Goal: Information Seeking & Learning: Learn about a topic

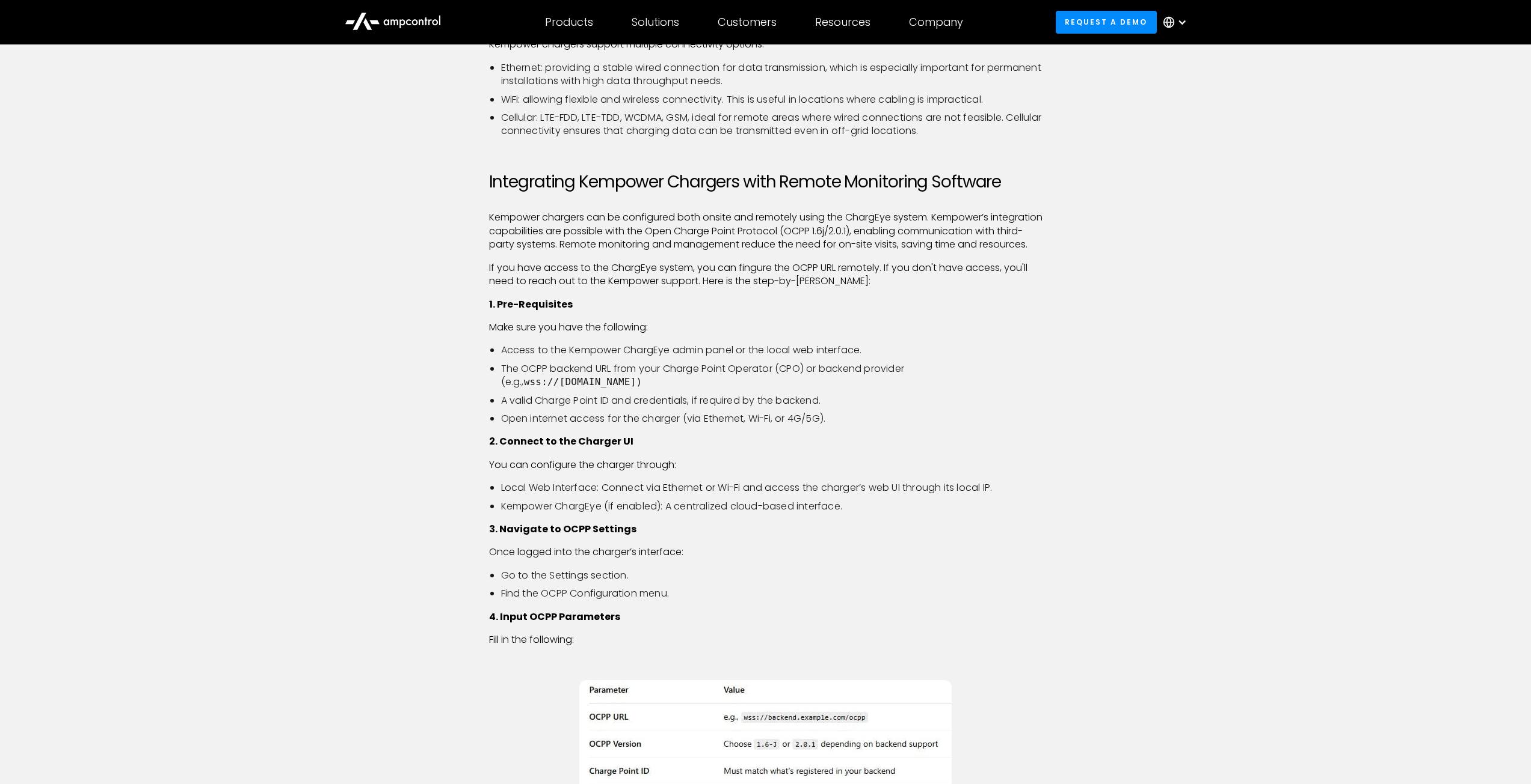
scroll to position [781, 0]
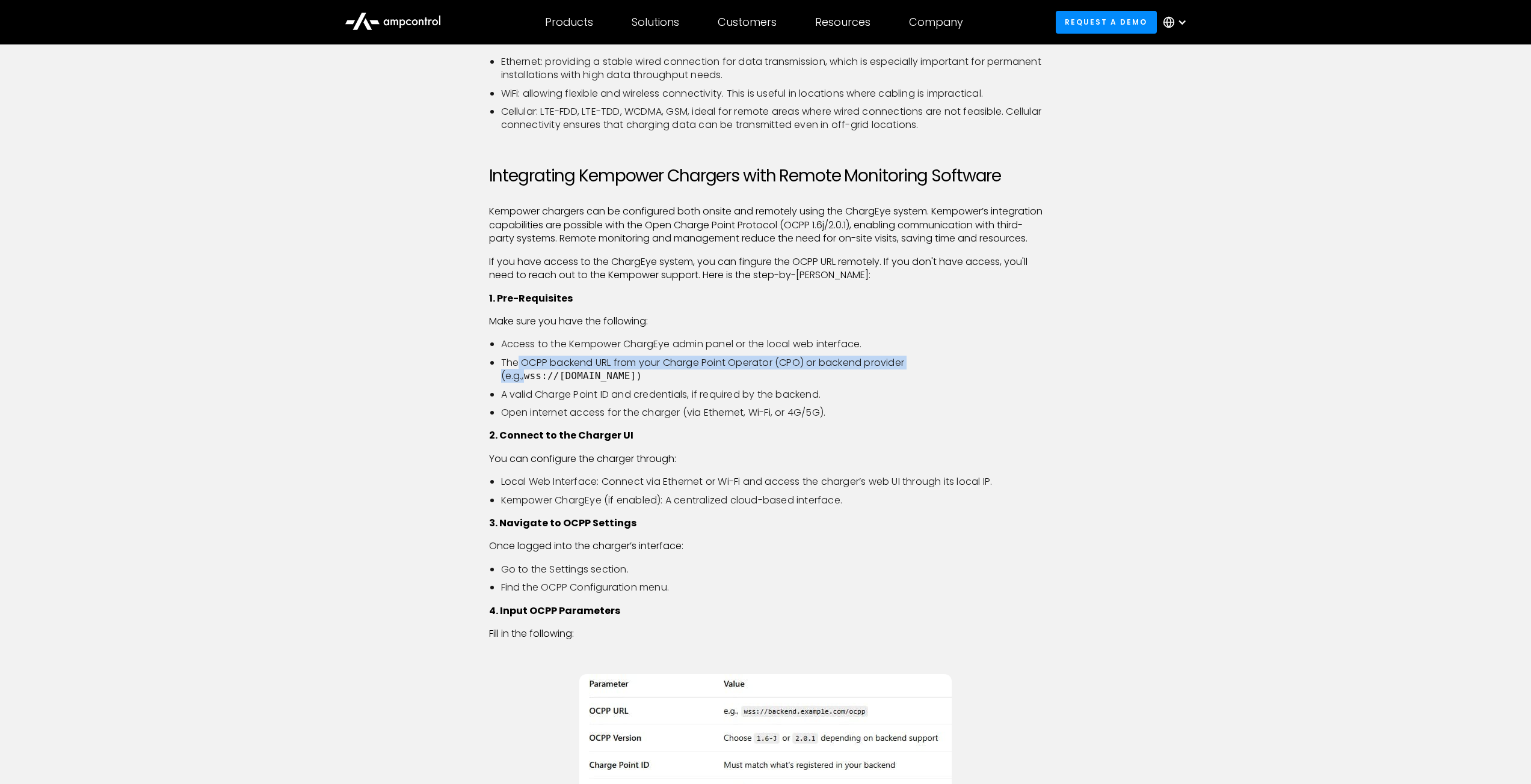
drag, startPoint x: 516, startPoint y: 380, endPoint x: 943, endPoint y: 377, distance: 427.0
click at [943, 377] on li "The OCPP backend URL from your Charge Point Operator (CPO) or backend provider …" at bounding box center [772, 369] width 541 height 27
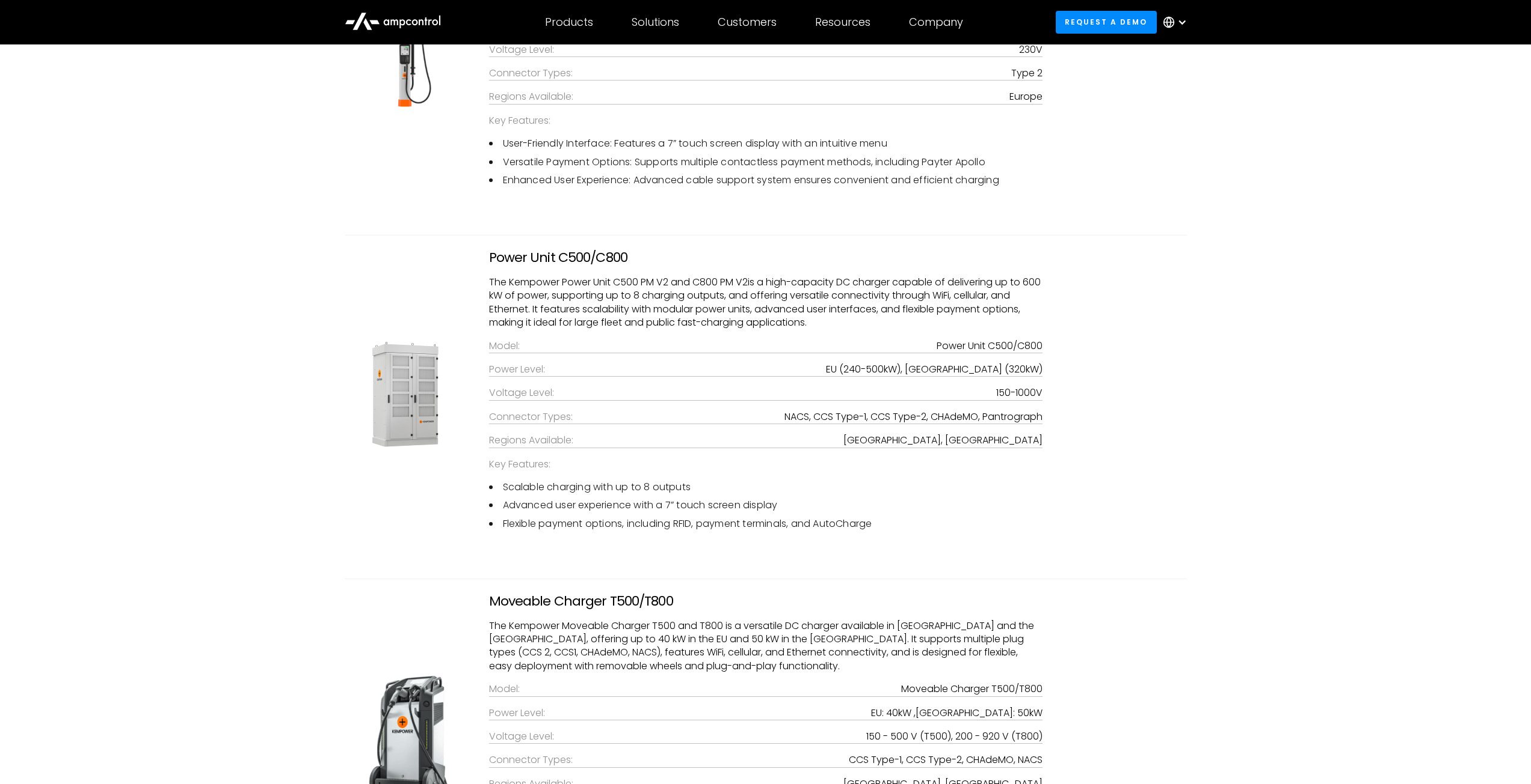
scroll to position [2825, 0]
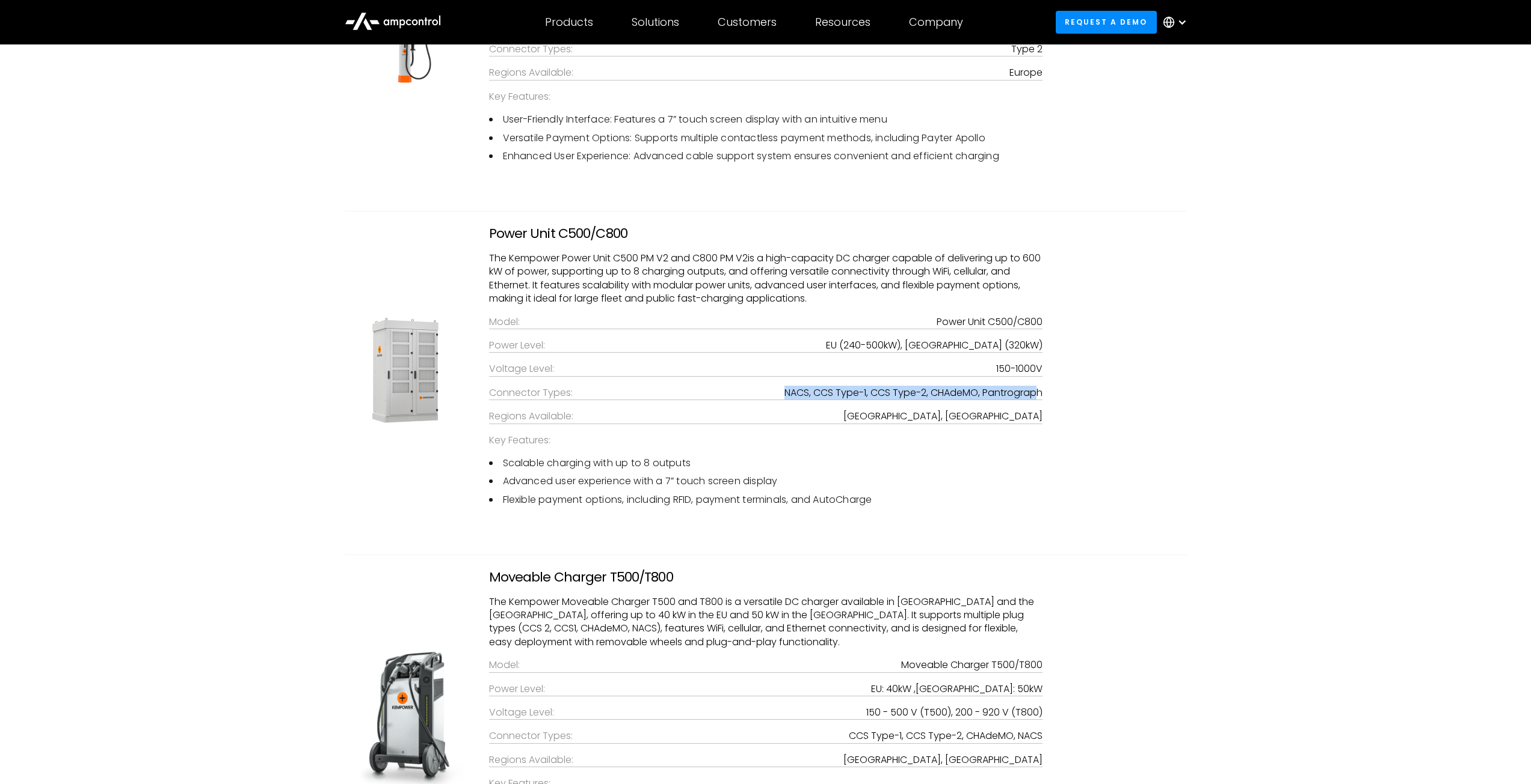
drag, startPoint x: 776, startPoint y: 405, endPoint x: 1036, endPoint y: 405, distance: 260.0
click at [1036, 400] on div "Connector Types: NACS, CCS Type-1, CCS Type-2, CHAdeMO, Pantrograph" at bounding box center [765, 393] width 553 height 14
click at [1036, 400] on div "NACS, CCS Type-1, CCS Type-2, CHAdeMO, Pantrograph" at bounding box center [913, 393] width 258 height 13
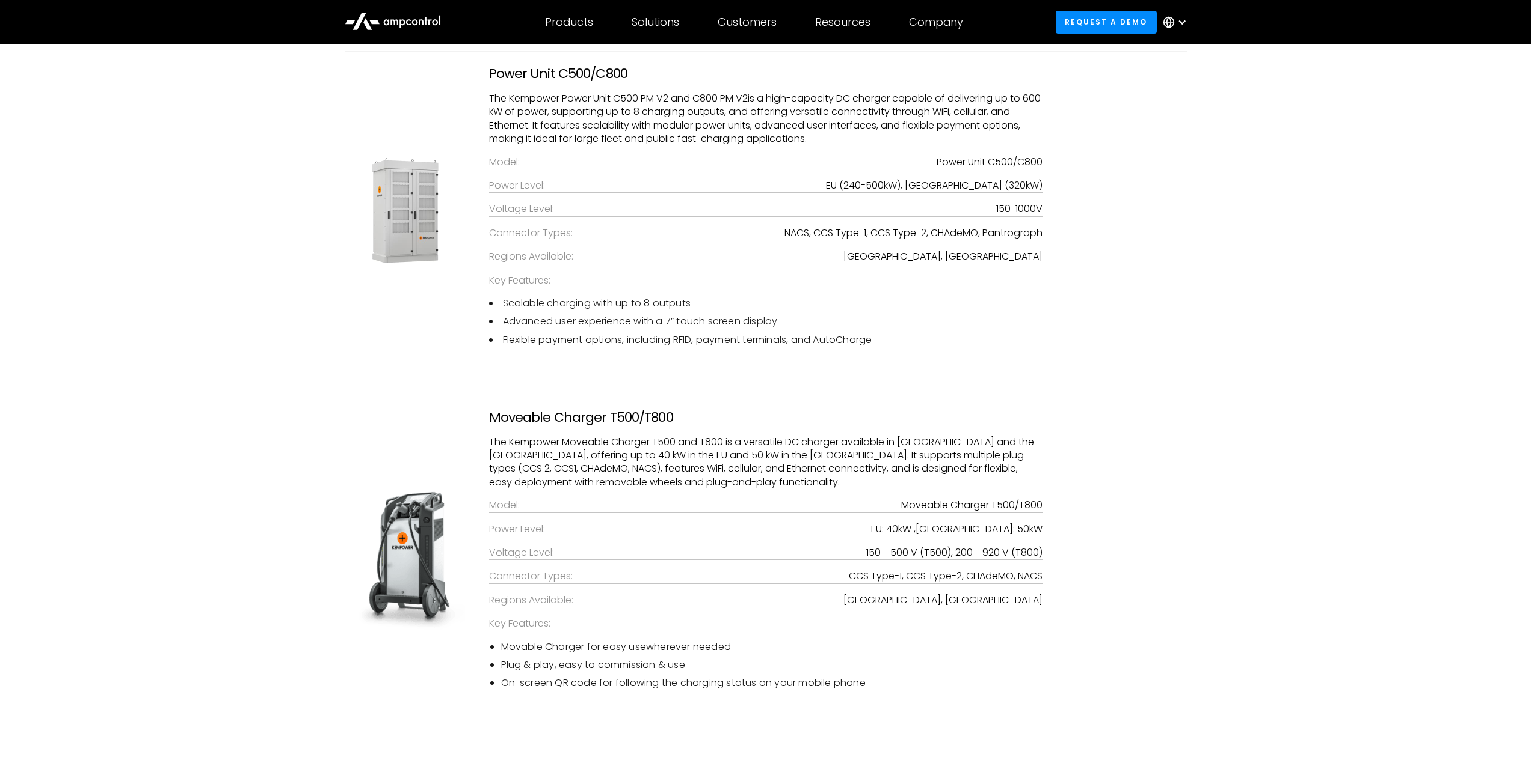
scroll to position [3005, 0]
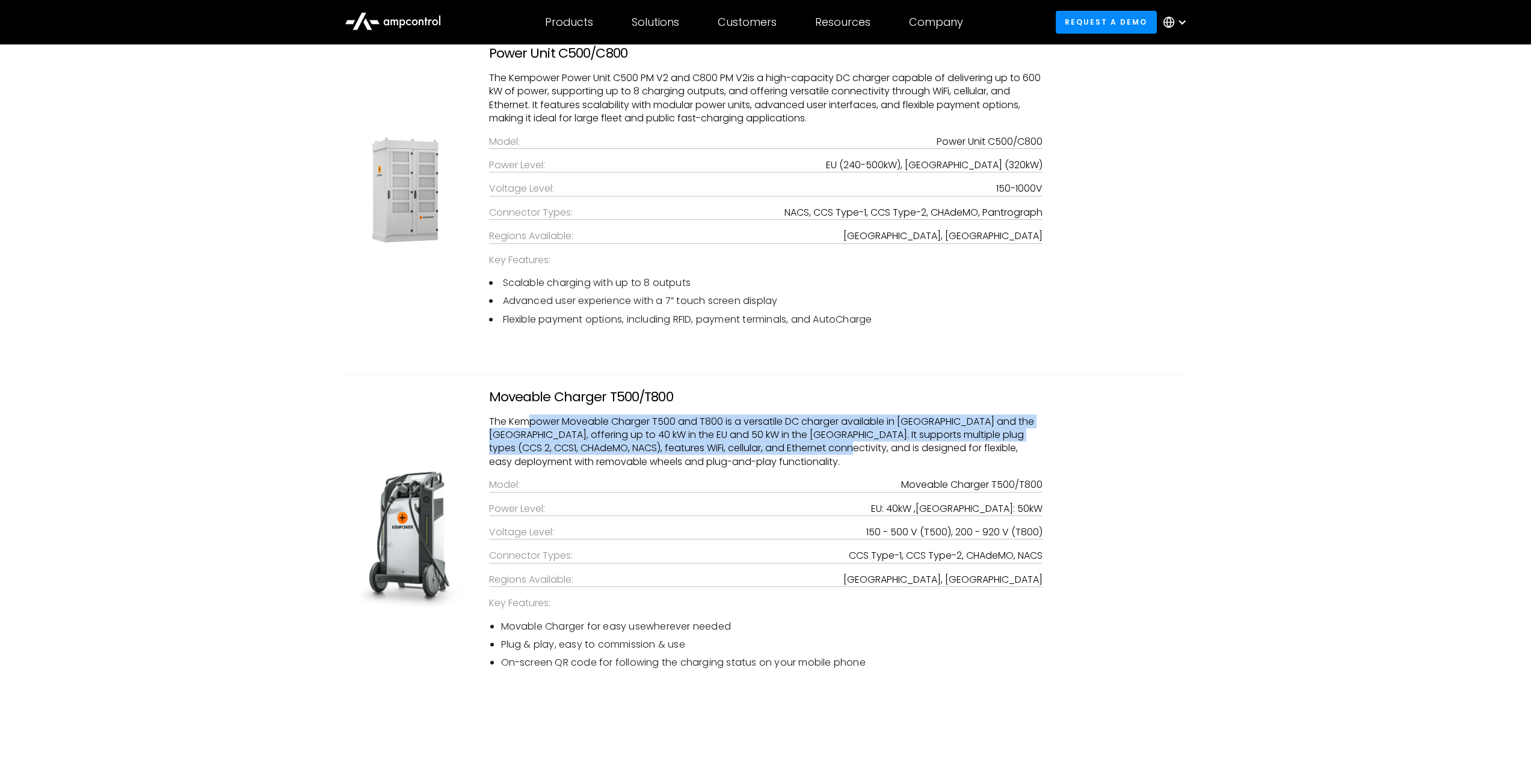
drag, startPoint x: 525, startPoint y: 438, endPoint x: 815, endPoint y: 464, distance: 291.2
click at [815, 464] on p "The Kempower Moveable Charger T500 and T800 is a versatile DC charger available…" at bounding box center [765, 442] width 553 height 54
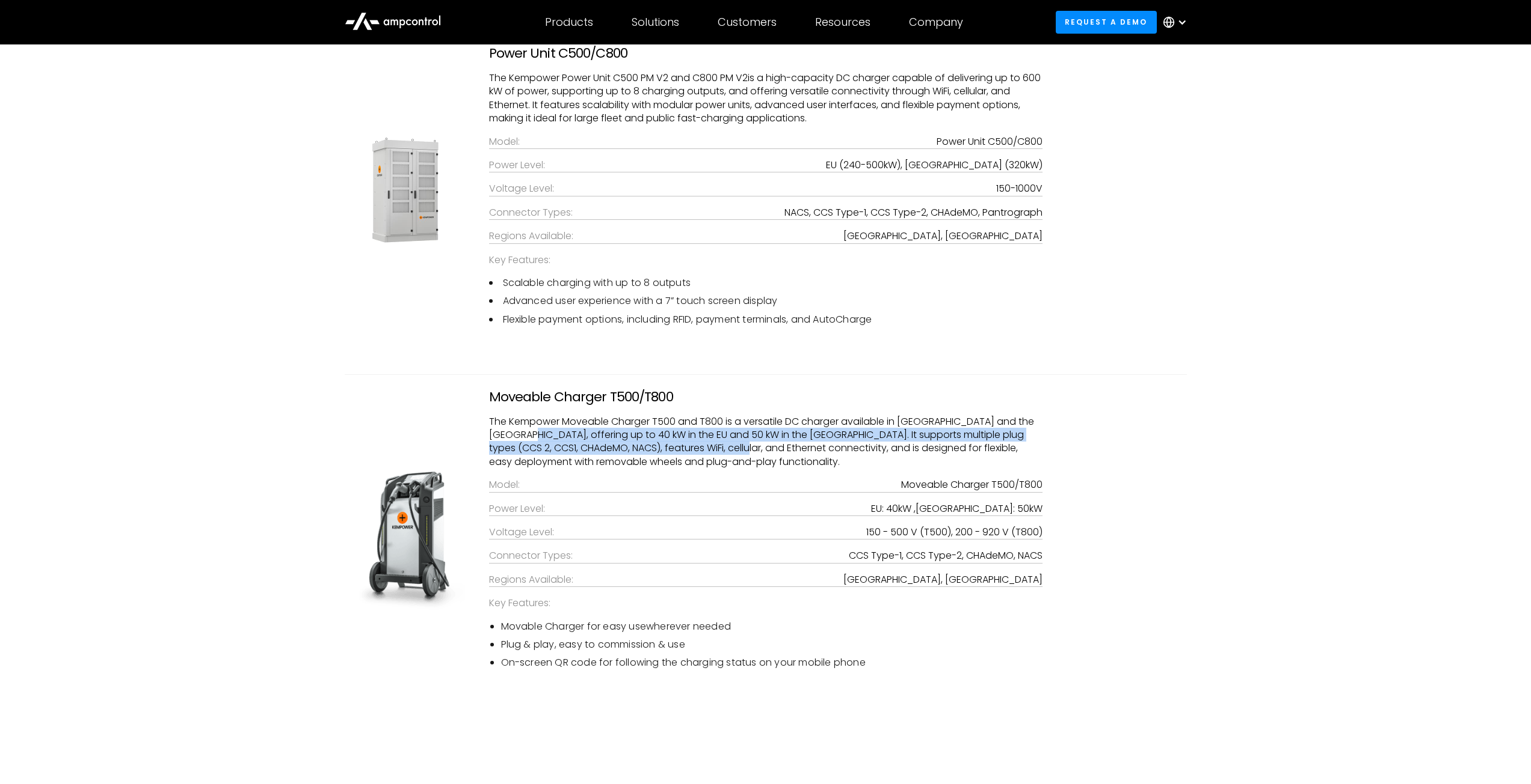
drag, startPoint x: 517, startPoint y: 445, endPoint x: 719, endPoint y: 465, distance: 203.0
click at [719, 465] on p "The Kempower Moveable Charger T500 and T800 is a versatile DC charger available…" at bounding box center [765, 442] width 553 height 54
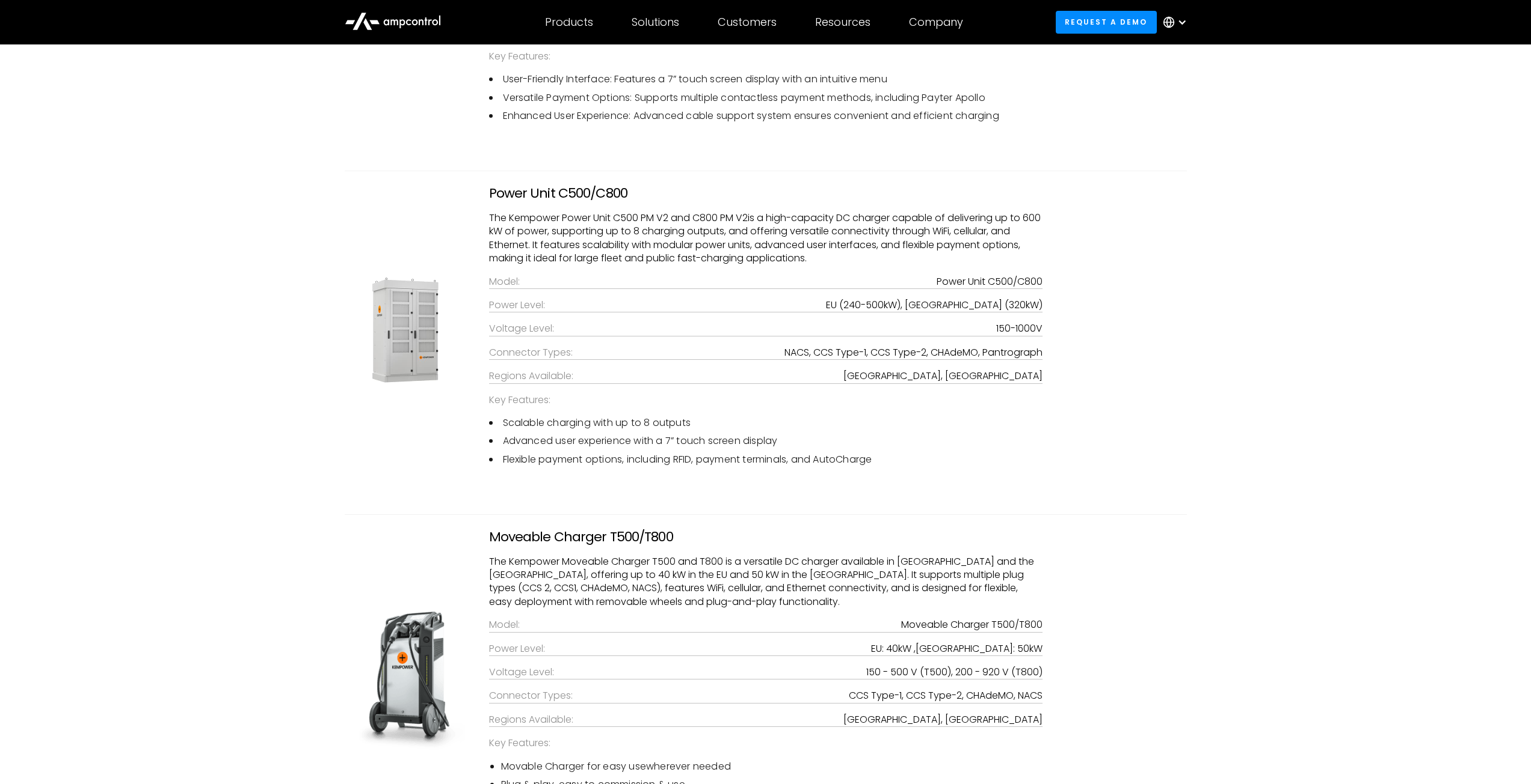
scroll to position [2885, 0]
